Goal: Task Accomplishment & Management: Use online tool/utility

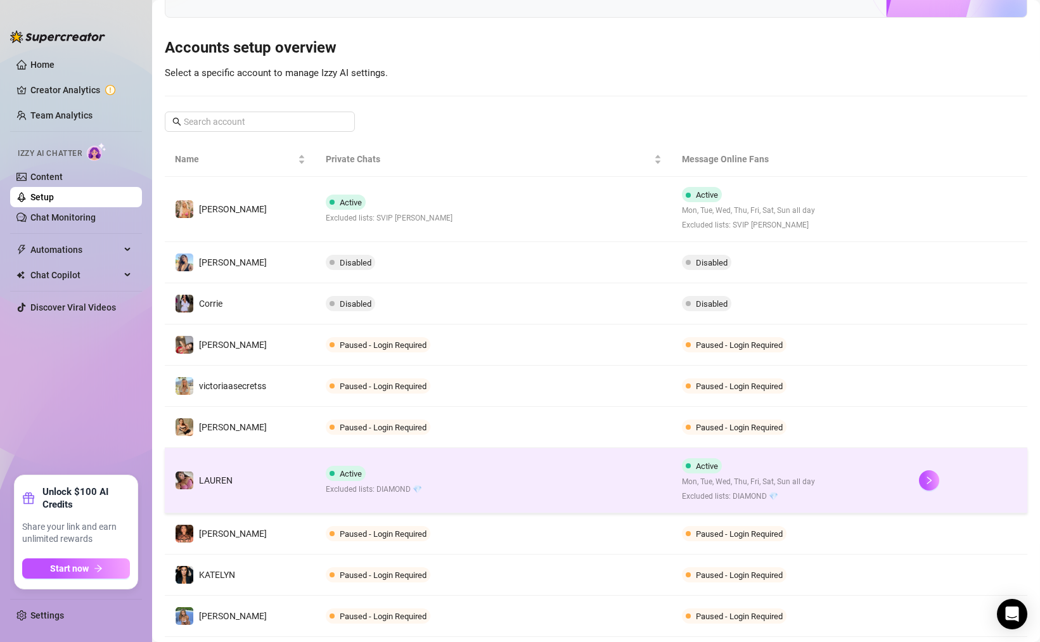
scroll to position [110, 0]
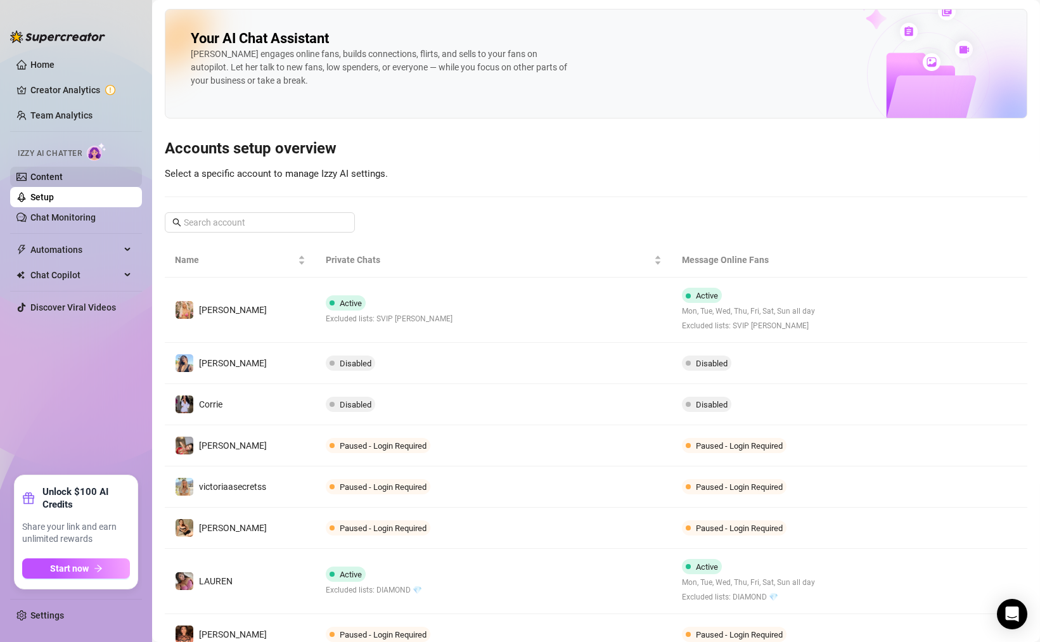
click at [63, 174] on link "Content" at bounding box center [46, 177] width 32 height 10
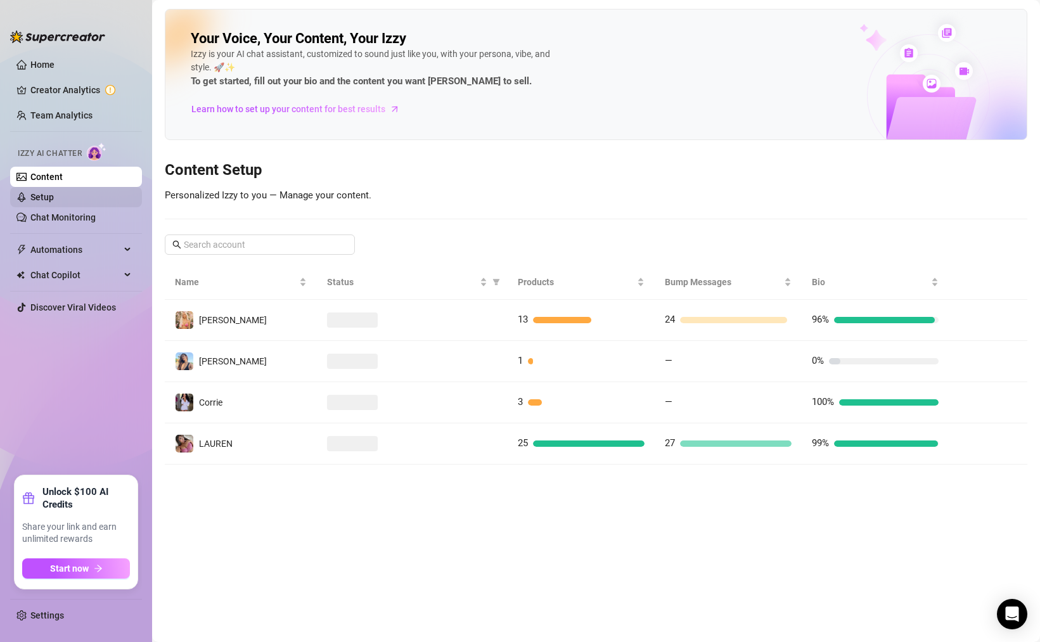
click at [54, 197] on link "Setup" at bounding box center [41, 197] width 23 height 10
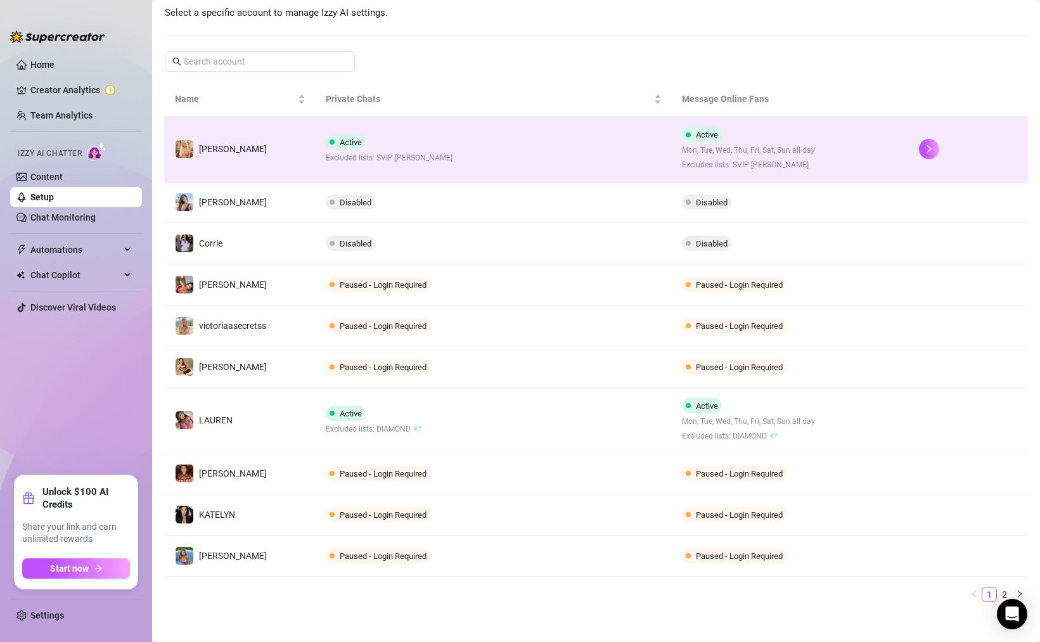
scroll to position [169, 0]
